Goal: Task Accomplishment & Management: Use online tool/utility

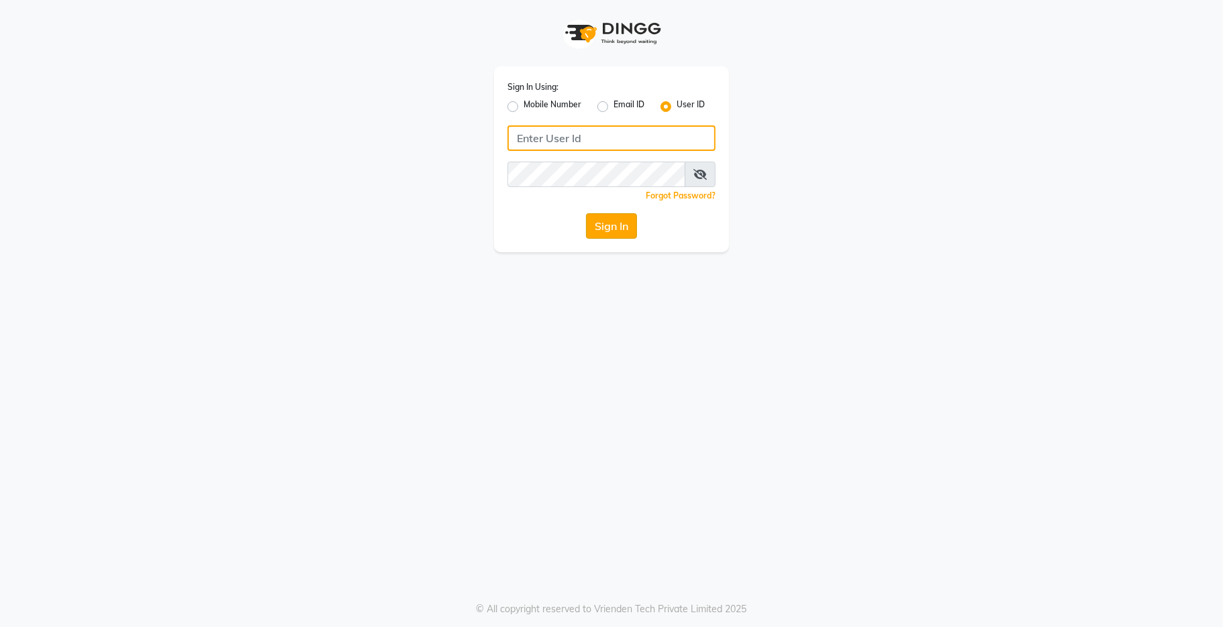
type input "kama"
click at [607, 221] on button "Sign In" at bounding box center [611, 225] width 51 height 25
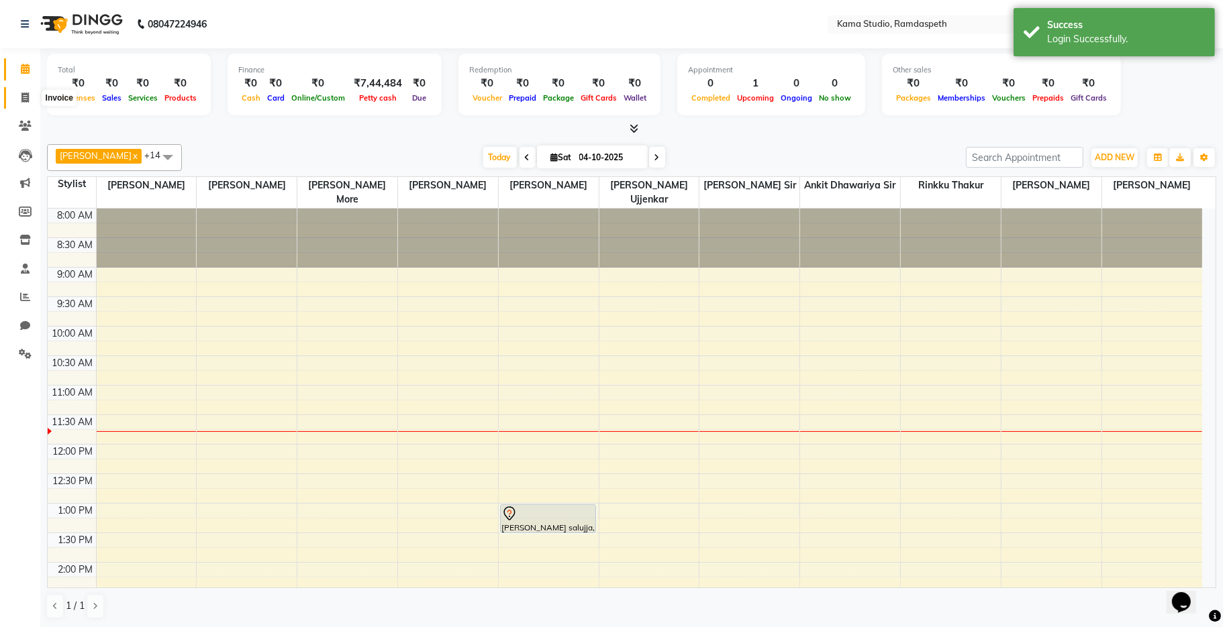
click at [28, 97] on icon at bounding box center [24, 98] width 7 height 10
select select "7582"
select select "service"
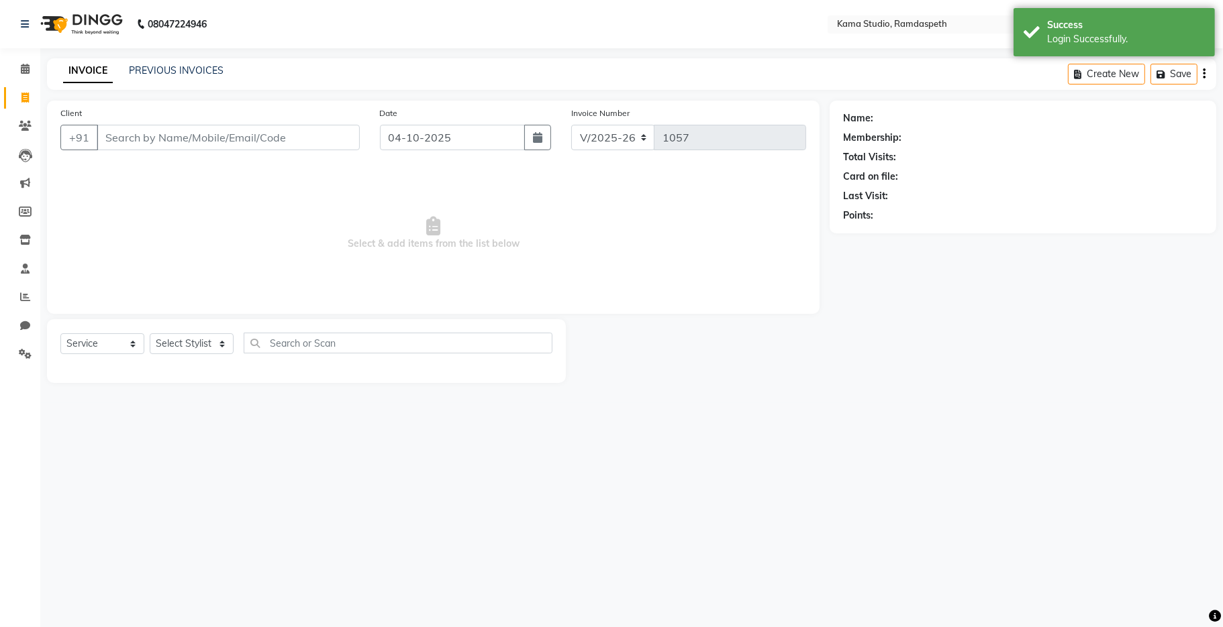
click at [150, 139] on input "Client" at bounding box center [228, 137] width 263 height 25
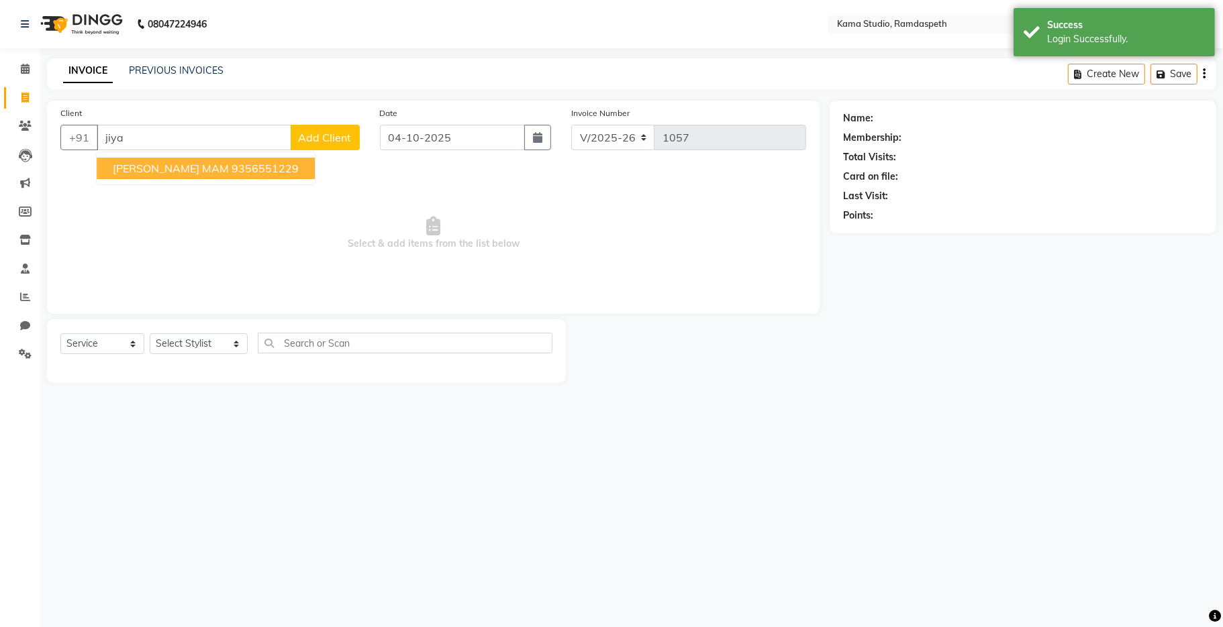
click at [182, 167] on span "[PERSON_NAME] MAM" at bounding box center [171, 168] width 116 height 13
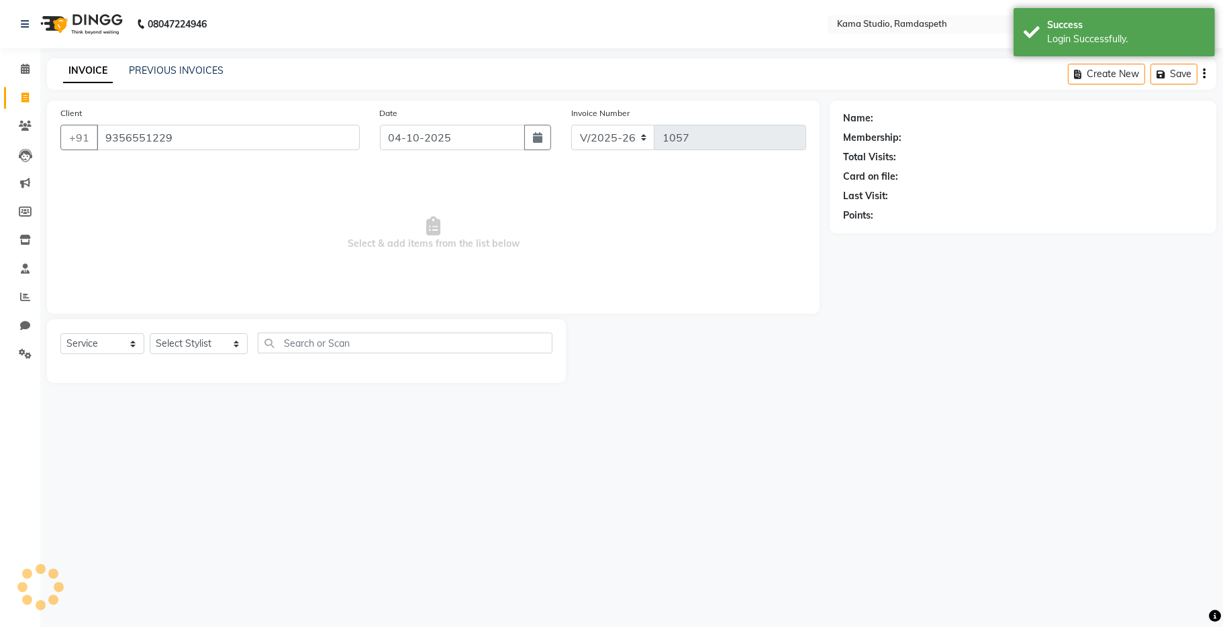
type input "9356551229"
select select "1: Object"
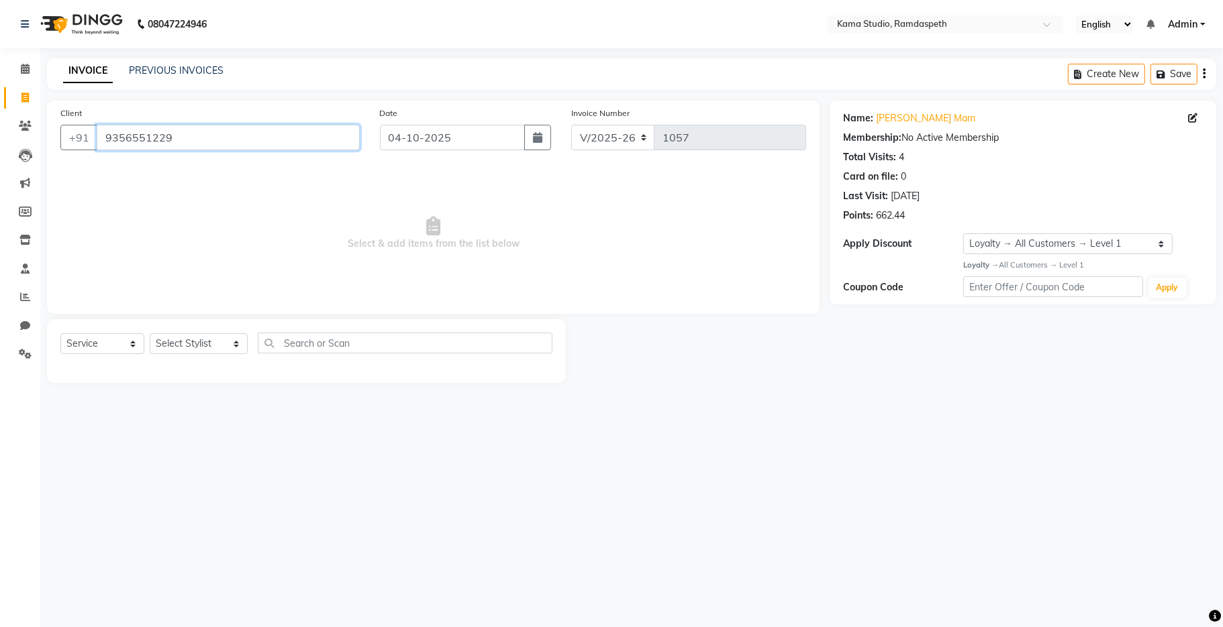
drag, startPoint x: 178, startPoint y: 131, endPoint x: 0, endPoint y: 112, distance: 179.5
click at [0, 122] on app-home "08047224946 Select Location × Kama Studio, Ramdaspeth English ENGLISH Español ا…" at bounding box center [611, 201] width 1223 height 403
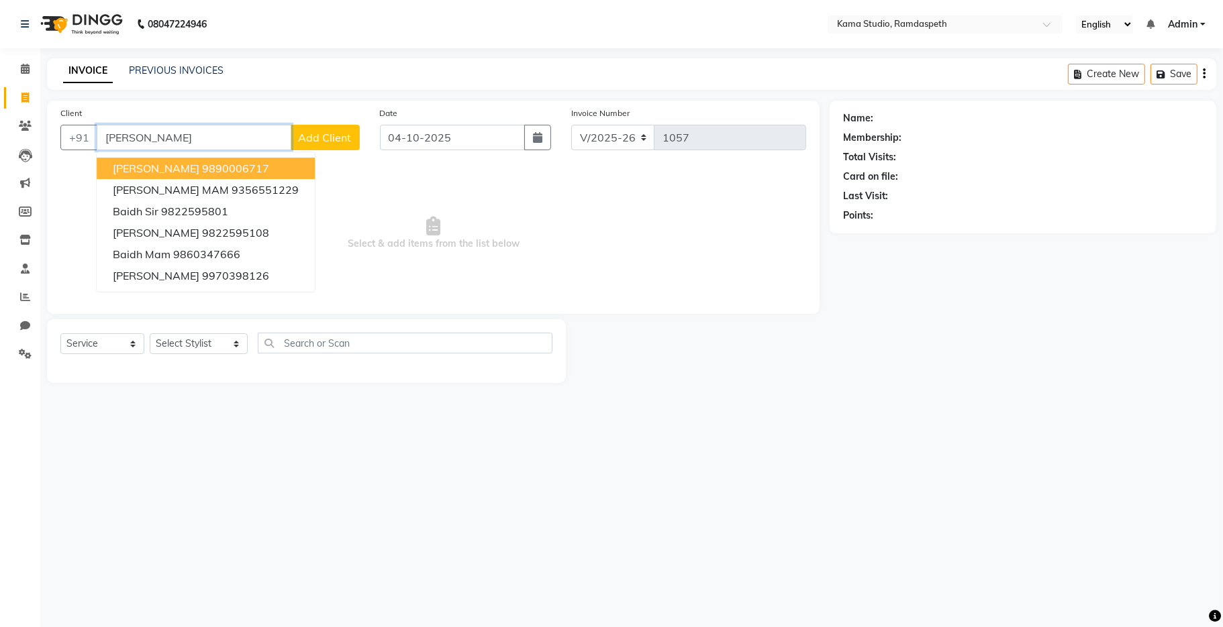
click at [143, 170] on span "[PERSON_NAME]" at bounding box center [156, 168] width 87 height 13
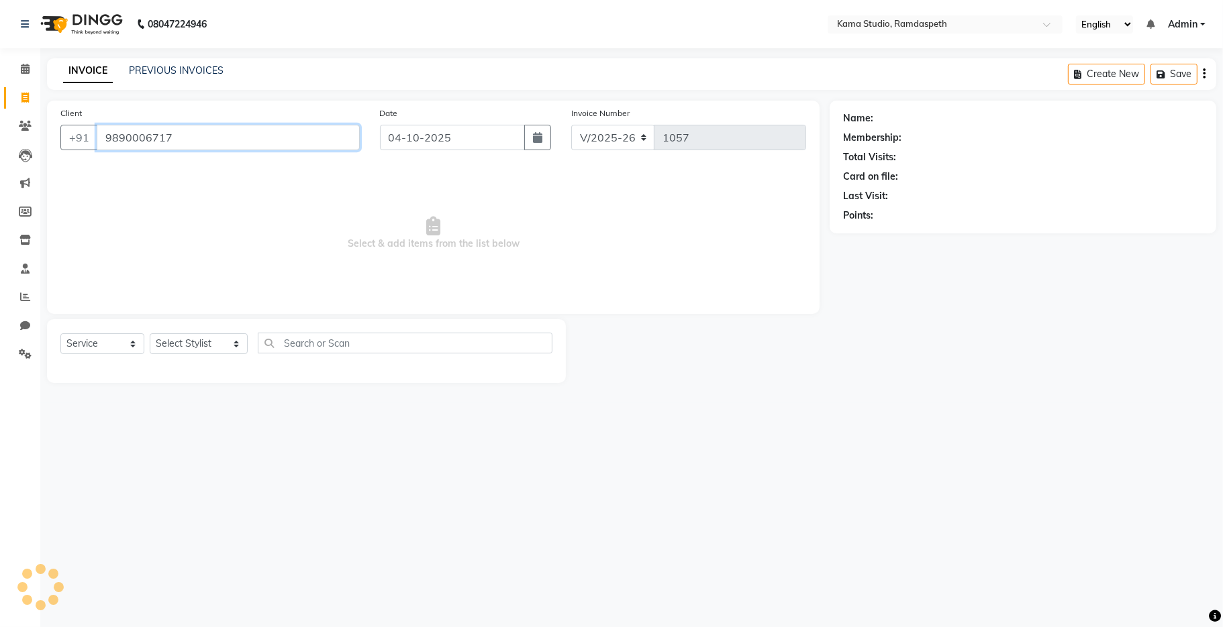
type input "9890006717"
select select "1: Object"
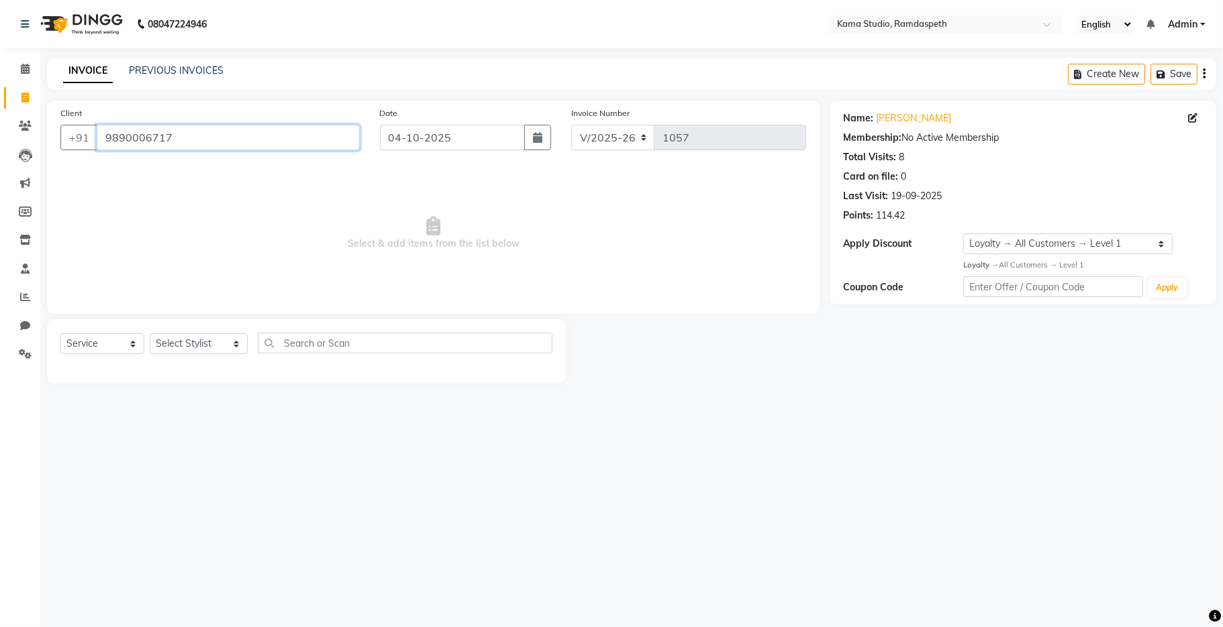
drag, startPoint x: 183, startPoint y: 146, endPoint x: 0, endPoint y: 95, distance: 189.5
click at [2, 134] on app-home "08047224946 Select Location × Kama Studio, Ramdaspeth English ENGLISH Español ا…" at bounding box center [611, 201] width 1223 height 403
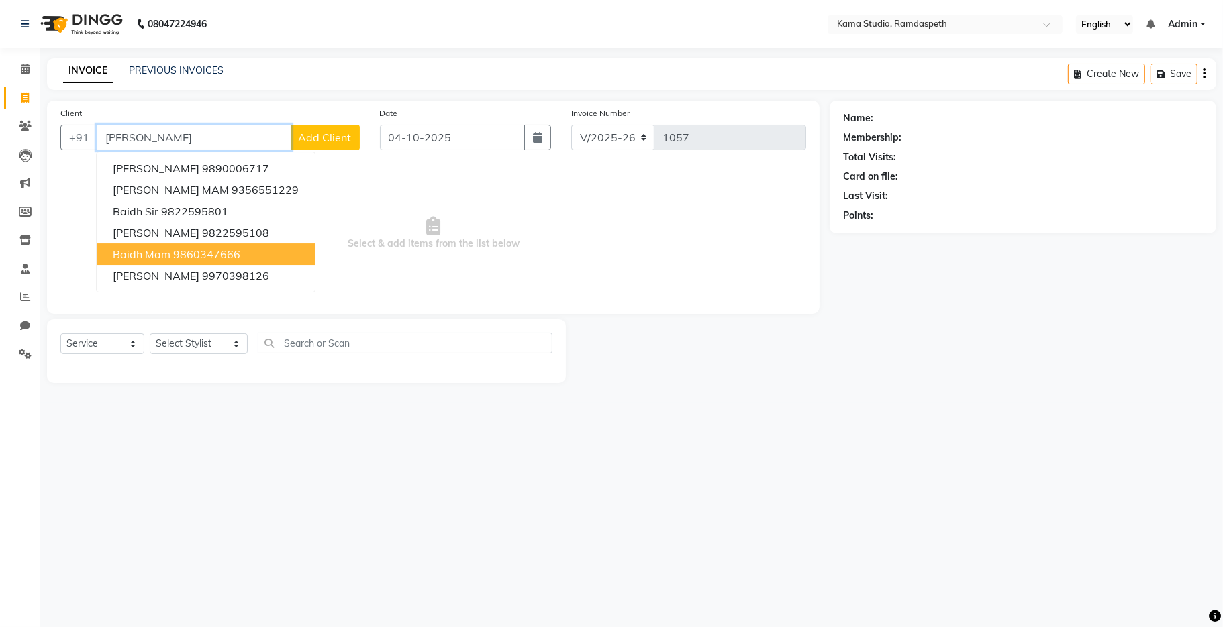
click at [195, 248] on ngb-highlight "9860347666" at bounding box center [206, 254] width 67 height 13
type input "9860347666"
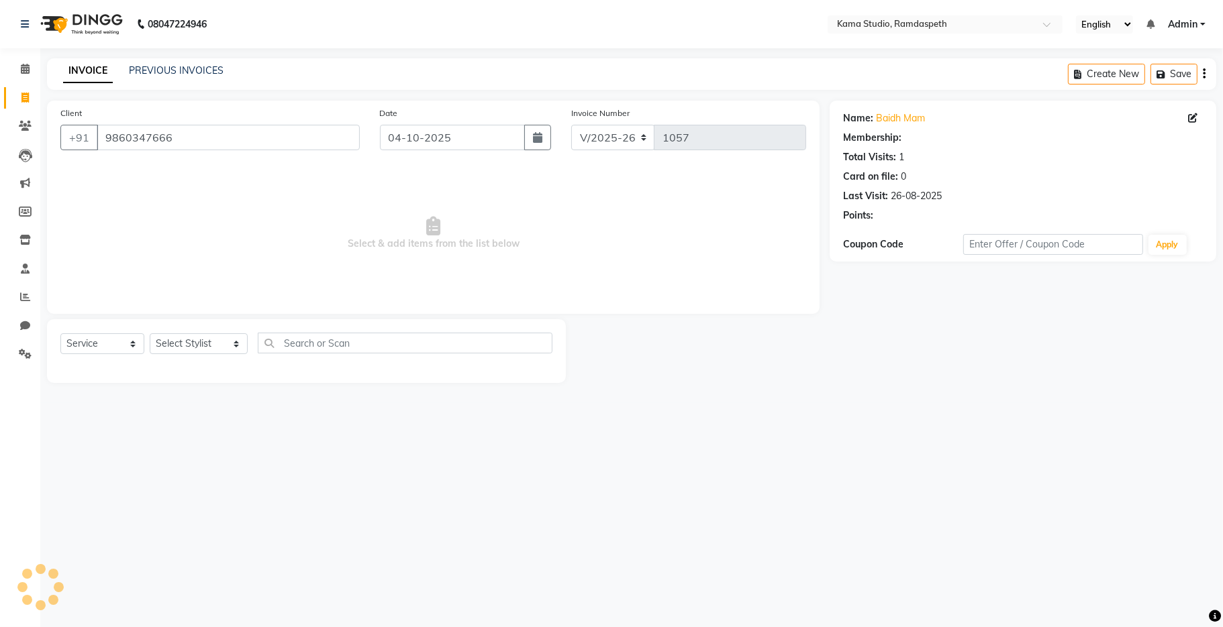
select select "1: Object"
